Goal: Information Seeking & Learning: Learn about a topic

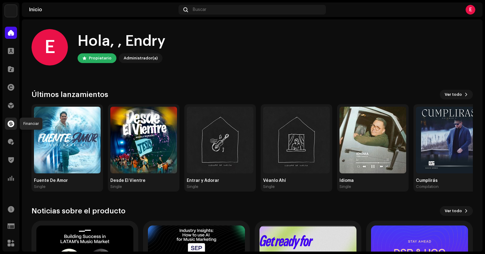
click at [11, 123] on span at bounding box center [11, 123] width 7 height 5
click at [8, 88] on span at bounding box center [11, 87] width 7 height 5
click at [17, 85] on div at bounding box center [11, 87] width 12 height 12
click at [10, 89] on span at bounding box center [11, 87] width 7 height 5
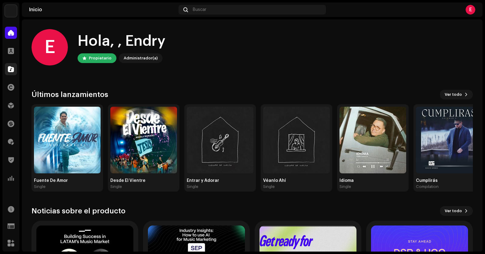
drag, startPoint x: 7, startPoint y: 62, endPoint x: 7, endPoint y: 68, distance: 6.7
click at [7, 62] on div "Catálogo" at bounding box center [10, 69] width 17 height 17
click at [8, 69] on div at bounding box center [11, 69] width 12 height 12
click at [9, 52] on span at bounding box center [11, 51] width 6 height 5
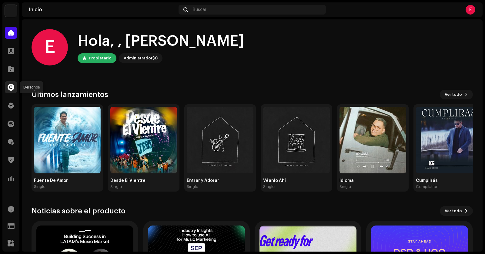
click at [11, 90] on div at bounding box center [11, 87] width 12 height 12
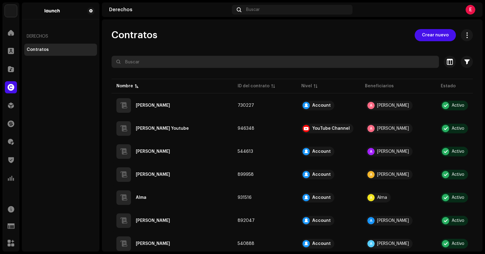
click at [152, 63] on input "text" at bounding box center [275, 62] width 327 height 12
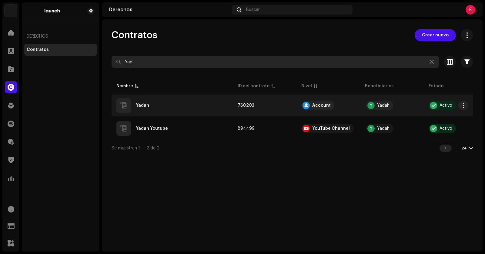
type input "Yad"
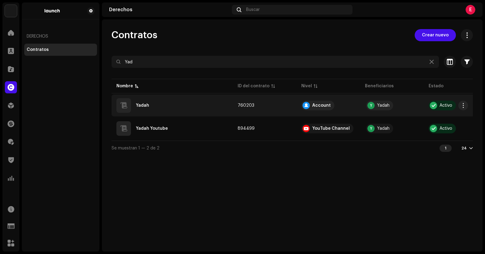
click at [172, 104] on div "Yadah" at bounding box center [172, 105] width 112 height 15
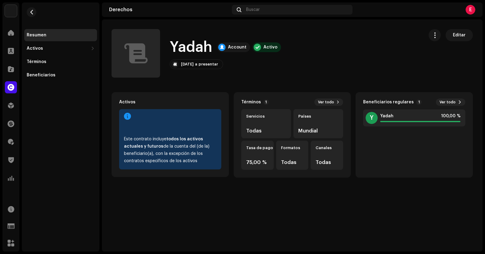
drag, startPoint x: 260, startPoint y: 126, endPoint x: 261, endPoint y: 138, distance: 11.6
click at [261, 129] on div "Servicios Todas" at bounding box center [266, 123] width 50 height 29
click at [233, 72] on div "Yadah Account Activo [DATE] a presentar Editar" at bounding box center [265, 53] width 307 height 49
click at [357, 74] on div "Yadah Account Activo [DATE] a presentar Editar" at bounding box center [265, 53] width 307 height 49
click at [33, 11] on span "button" at bounding box center [31, 12] width 5 height 5
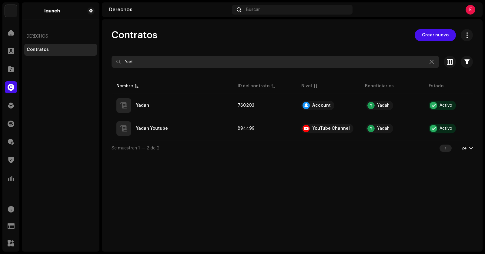
click at [134, 63] on input "Yad" at bounding box center [275, 62] width 327 height 12
click at [114, 62] on input "Yad" at bounding box center [275, 62] width 327 height 12
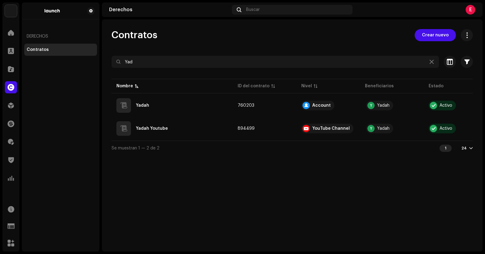
click at [120, 61] on icon at bounding box center [118, 61] width 4 height 5
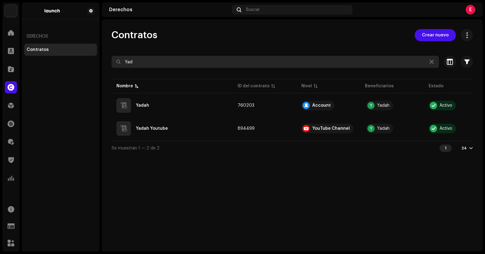
click at [152, 61] on input "Yad" at bounding box center [275, 62] width 327 height 12
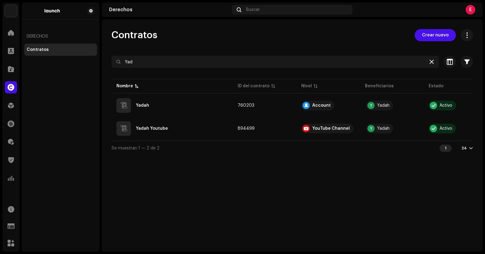
click at [430, 63] on icon at bounding box center [432, 61] width 4 height 5
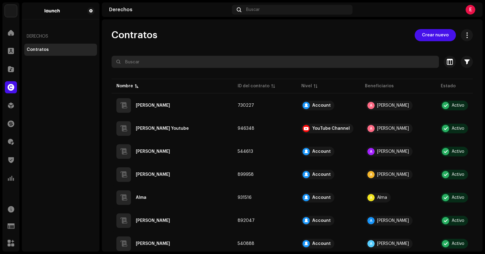
click at [153, 67] on input "text" at bounding box center [275, 62] width 327 height 12
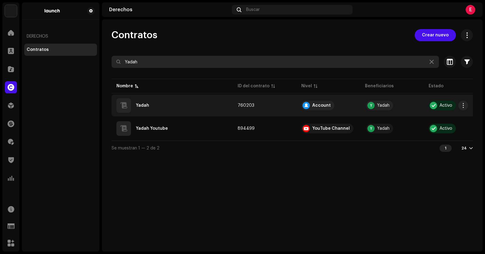
type input "Yadah"
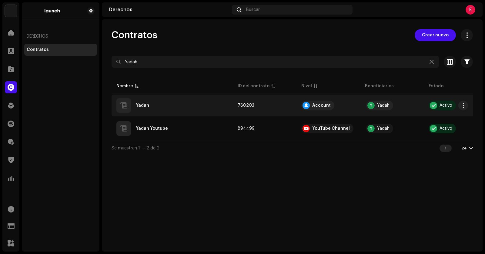
click at [156, 109] on div "Yadah" at bounding box center [172, 105] width 112 height 15
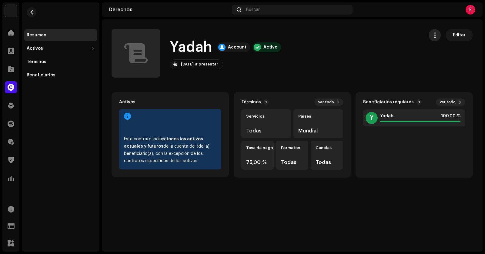
click at [438, 39] on button "button" at bounding box center [435, 35] width 12 height 12
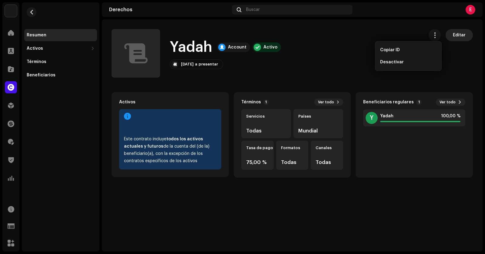
click at [462, 35] on span "Editar" at bounding box center [459, 35] width 13 height 12
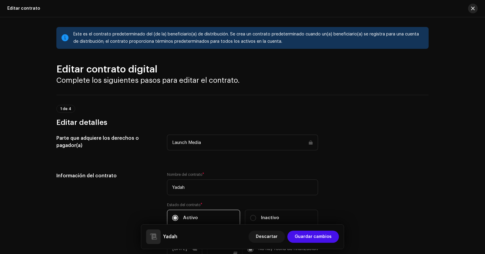
click at [468, 11] on div at bounding box center [470, 9] width 15 height 10
click at [471, 9] on button "button" at bounding box center [473, 9] width 10 height 10
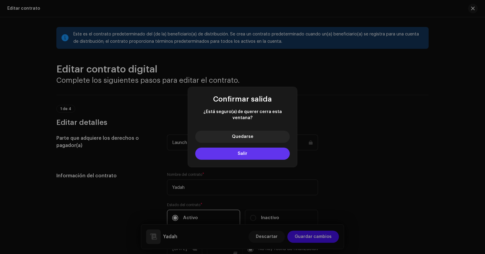
click at [248, 151] on button "Salir" at bounding box center [242, 154] width 95 height 12
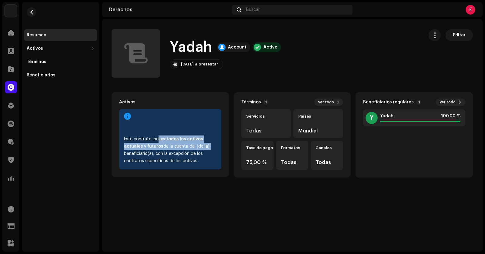
drag, startPoint x: 167, startPoint y: 139, endPoint x: 203, endPoint y: 158, distance: 41.2
click at [203, 158] on div "Este contrato incluye todos los activos actuales y futuros de la cuenta del (de…" at bounding box center [170, 150] width 92 height 29
click at [194, 167] on div "Este contrato incluye todos los activos actuales y futuros de la cuenta del (de…" at bounding box center [170, 139] width 102 height 60
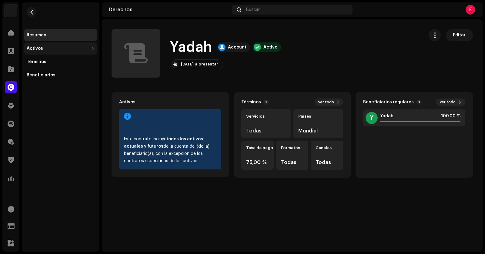
click at [50, 44] on div "Activos" at bounding box center [60, 48] width 73 height 12
click at [47, 65] on div "Lanzamientos" at bounding box center [60, 62] width 73 height 12
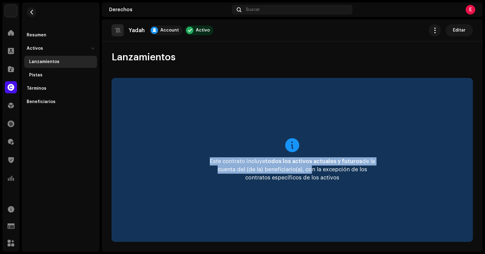
drag, startPoint x: 245, startPoint y: 153, endPoint x: 331, endPoint y: 171, distance: 87.7
click at [320, 174] on div "Este contrato incluye todos los activos actuales y futuros de la cuenta del (de…" at bounding box center [292, 160] width 167 height 44
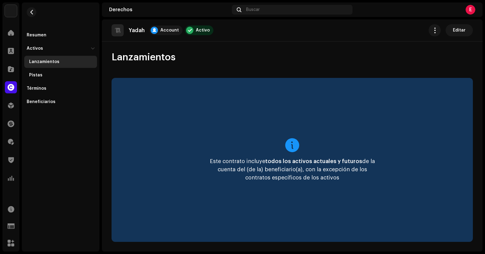
click at [411, 182] on div "Este contrato incluye todos los activos actuales y futuros de la cuenta del (de…" at bounding box center [292, 160] width 361 height 164
click at [34, 76] on div "Pistas" at bounding box center [35, 75] width 13 height 5
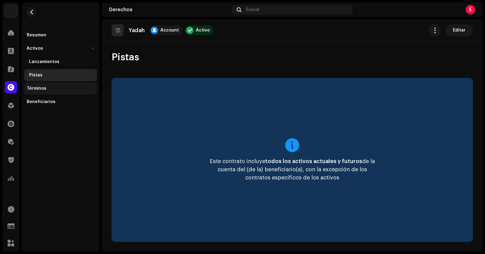
click at [42, 90] on div "Términos" at bounding box center [37, 88] width 20 height 5
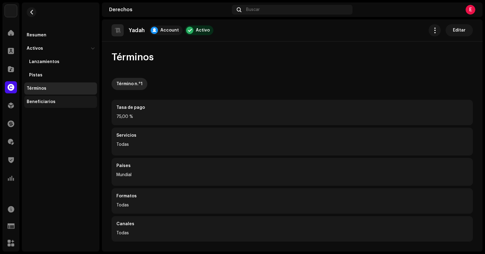
click at [52, 103] on div "Beneficiarios" at bounding box center [41, 101] width 29 height 5
